Goal: Transaction & Acquisition: Purchase product/service

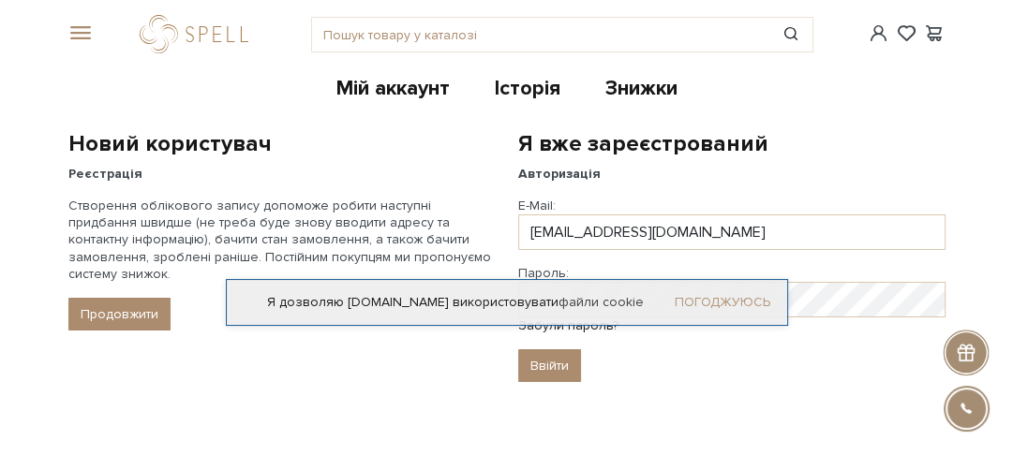
click at [734, 304] on link "Погоджуюсь" at bounding box center [723, 302] width 96 height 17
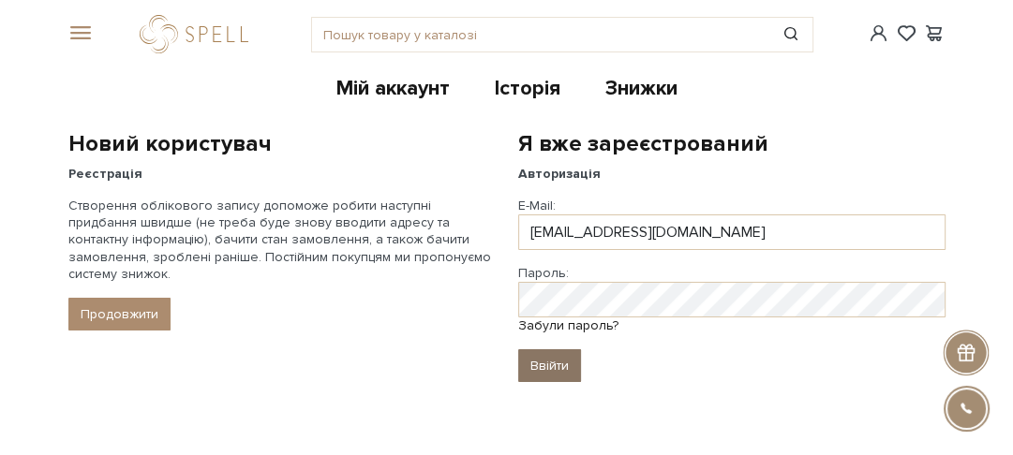
click at [547, 360] on input "Ввійти" at bounding box center [549, 366] width 63 height 33
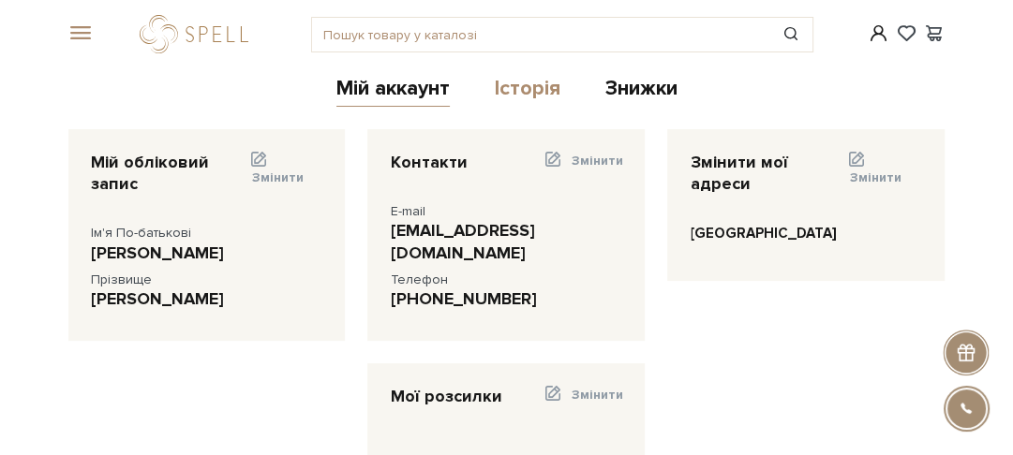
click at [536, 90] on link "Історія" at bounding box center [528, 91] width 66 height 31
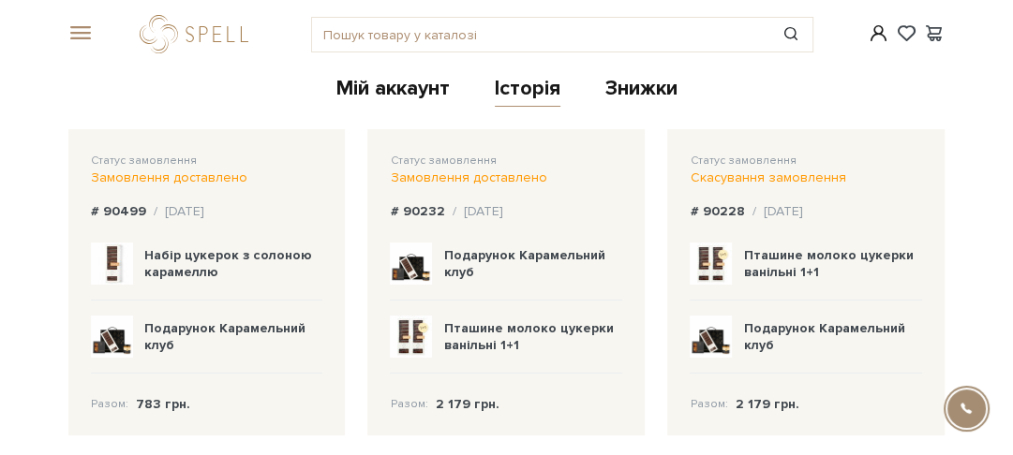
click at [84, 34] on span at bounding box center [77, 33] width 19 height 17
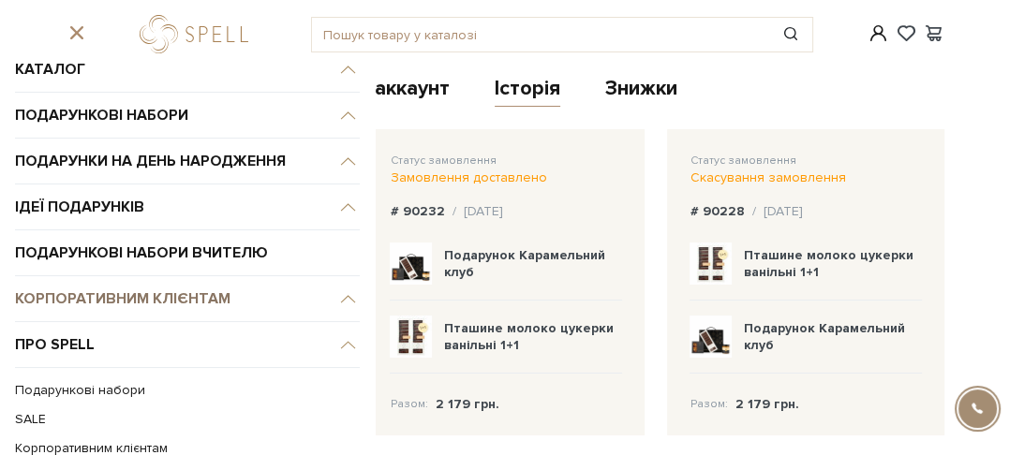
scroll to position [25, 0]
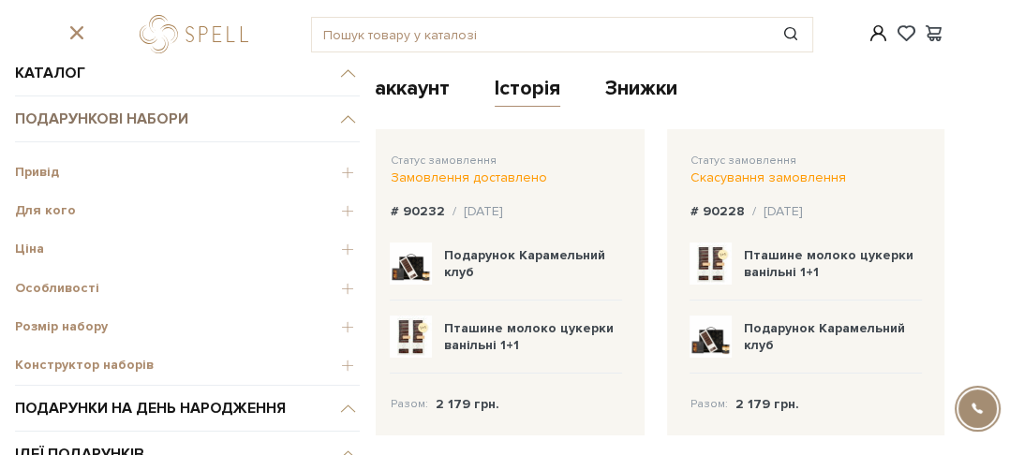
click at [154, 124] on link "Подарункові набори" at bounding box center [187, 120] width 345 height 46
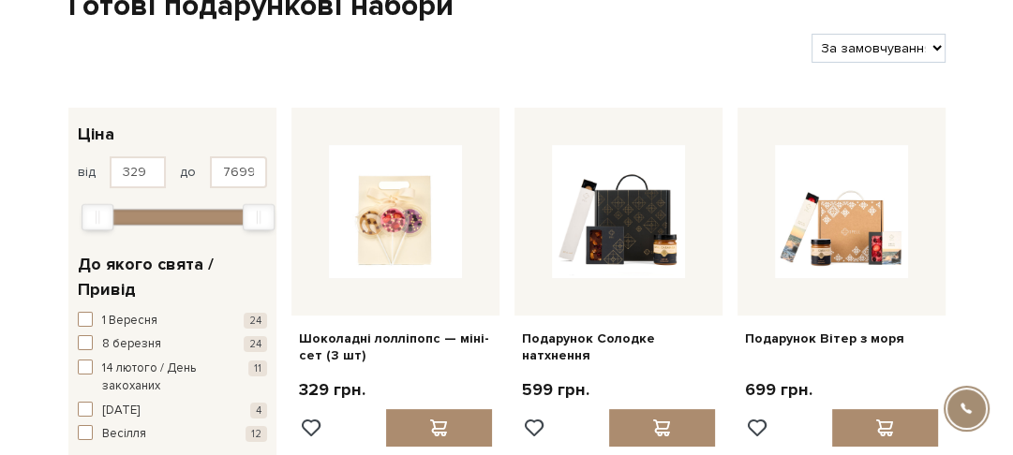
scroll to position [150, 0]
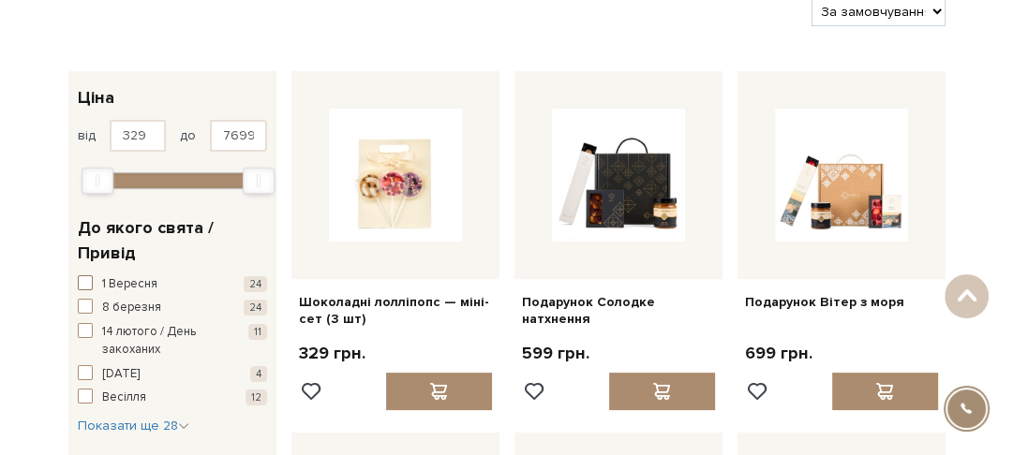
click at [86, 281] on span "button" at bounding box center [85, 283] width 15 height 15
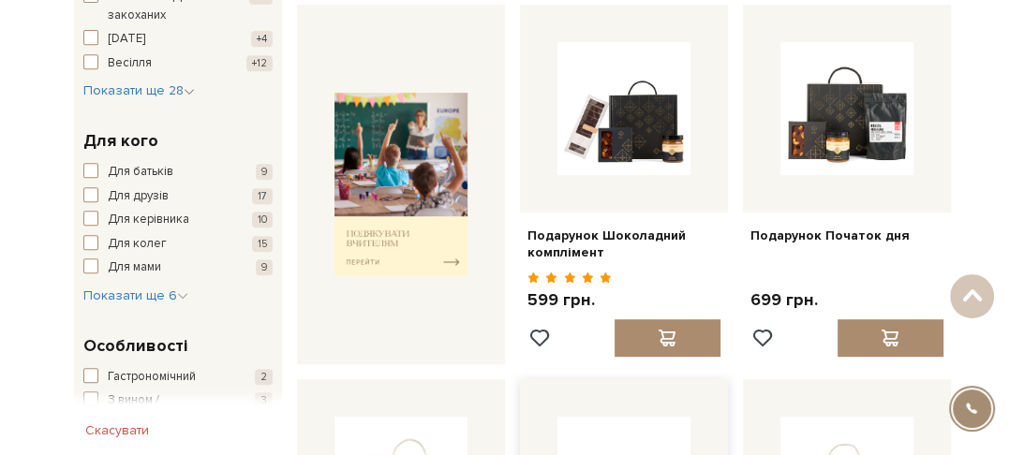
scroll to position [525, 0]
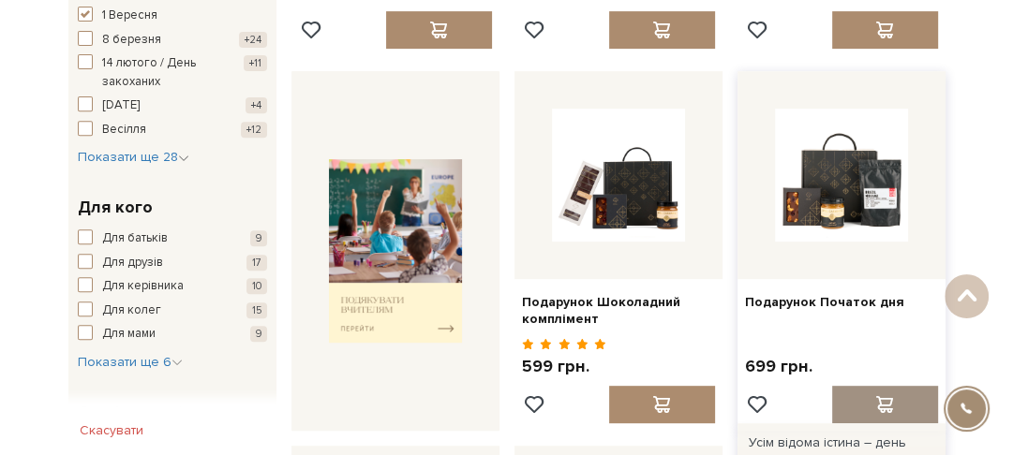
click at [881, 396] on span at bounding box center [884, 404] width 23 height 17
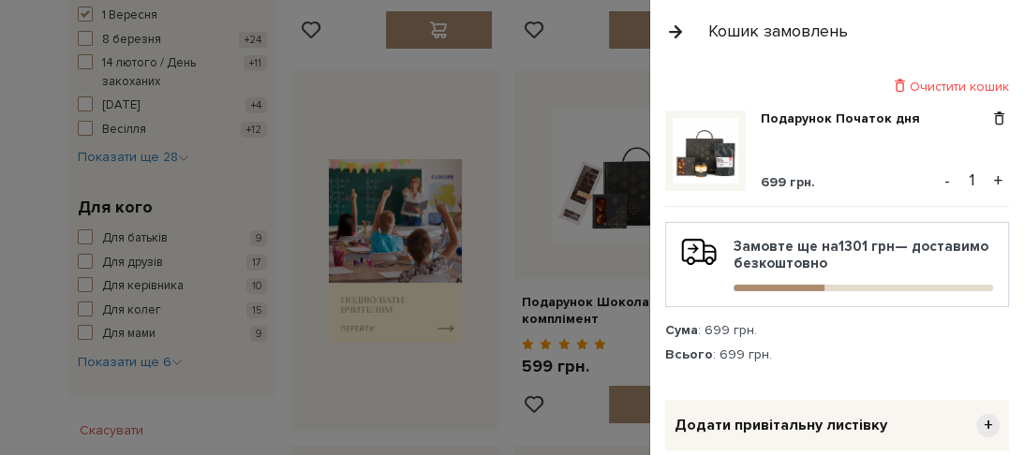
click at [992, 180] on button "+" at bounding box center [999, 181] width 22 height 28
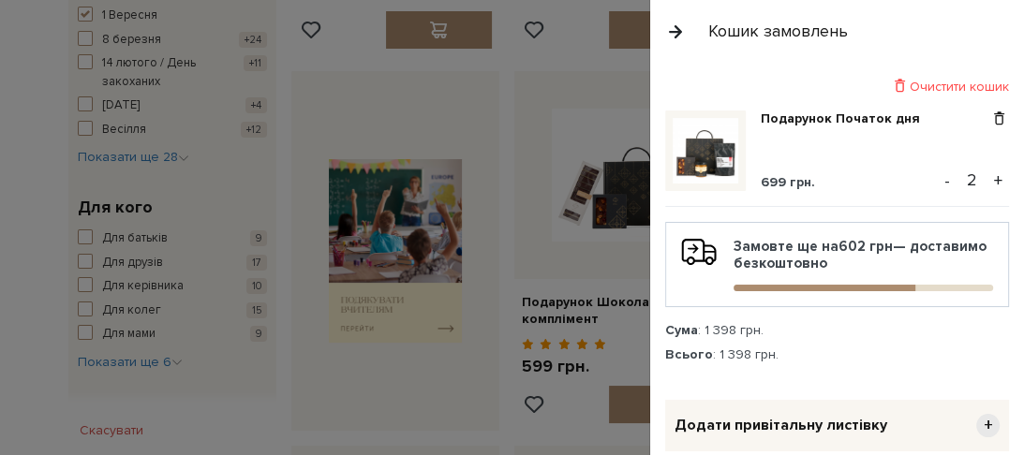
scroll to position [225, 0]
